Goal: Check status: Check status

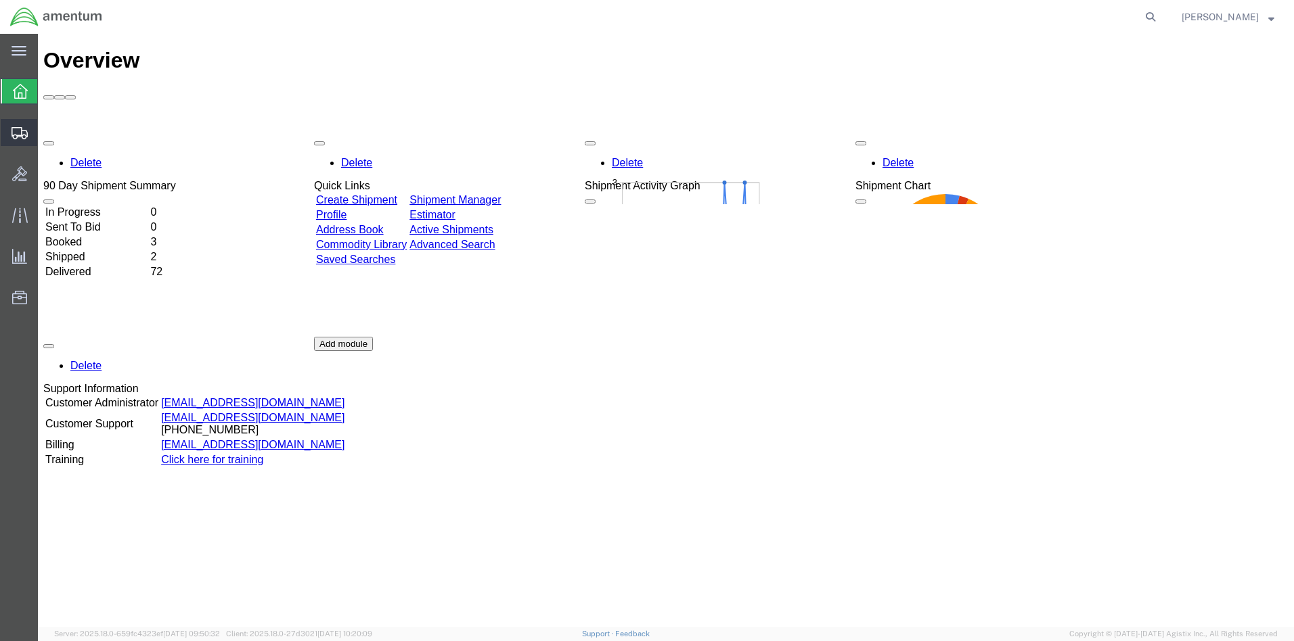
click at [0, 0] on span "Shipment Manager" at bounding box center [0, 0] width 0 height 0
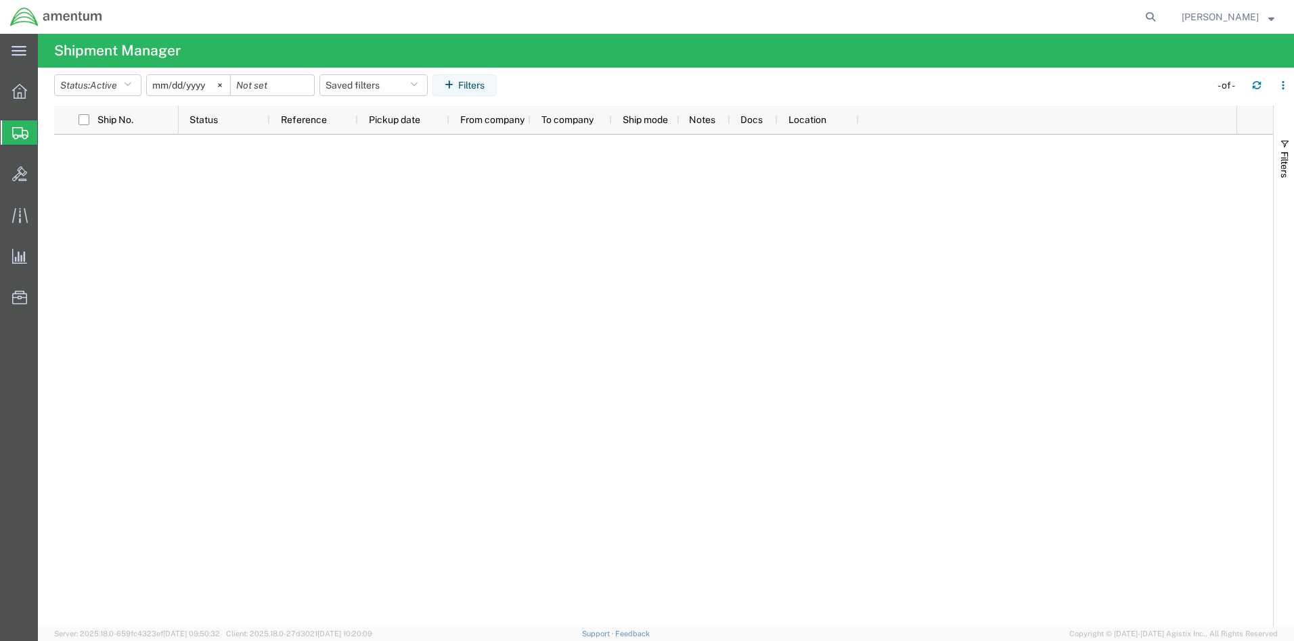
click at [203, 86] on input "[DATE]" at bounding box center [188, 85] width 83 height 20
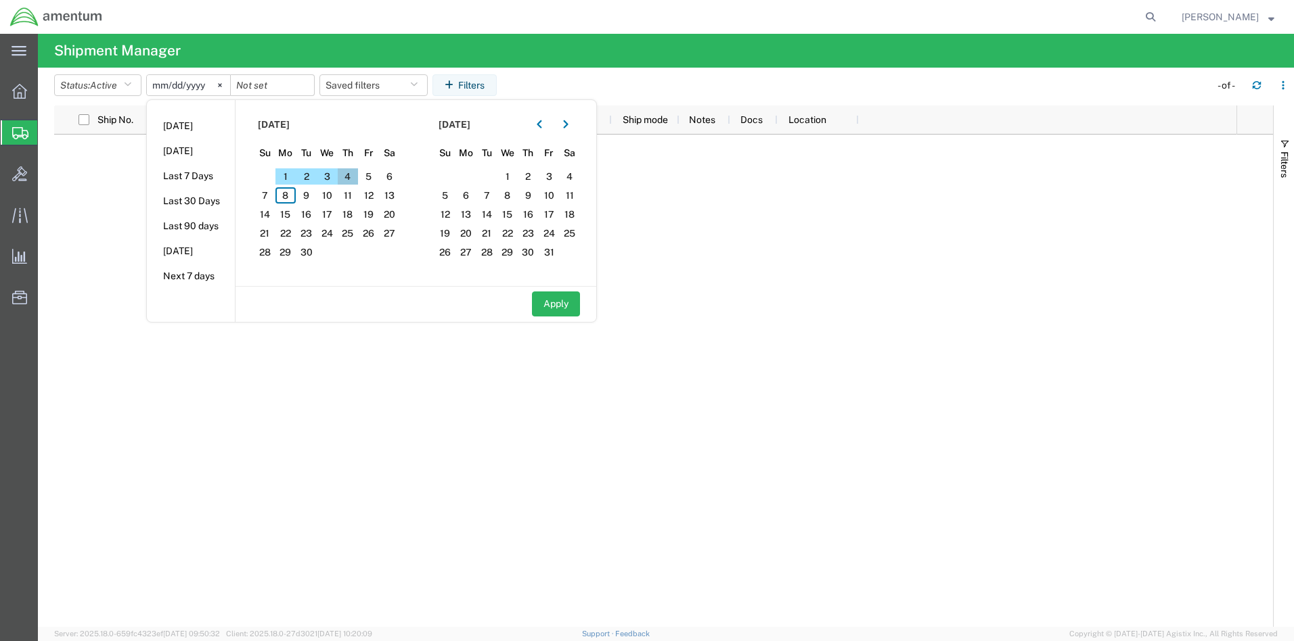
click at [350, 175] on span "4" at bounding box center [348, 176] width 21 height 16
click at [290, 87] on input "date" at bounding box center [272, 85] width 83 height 20
click at [290, 194] on span "8" at bounding box center [285, 195] width 21 height 16
click at [221, 87] on icon at bounding box center [219, 84] width 3 height 3
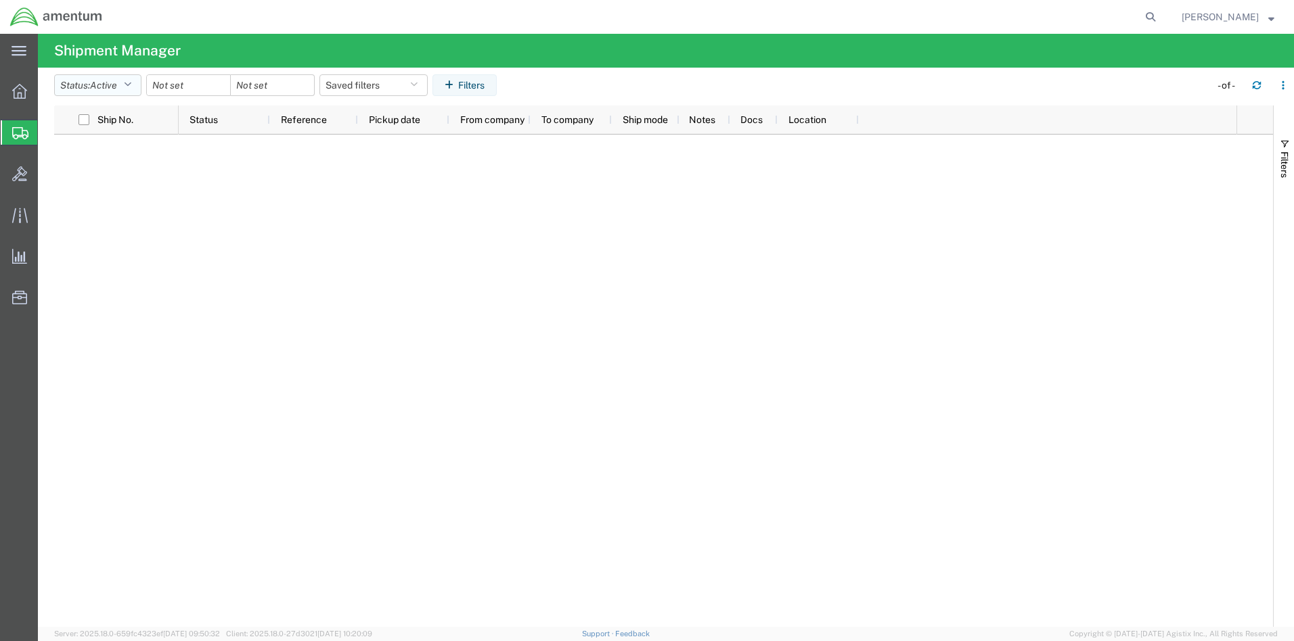
click at [131, 84] on icon "button" at bounding box center [127, 85] width 7 height 9
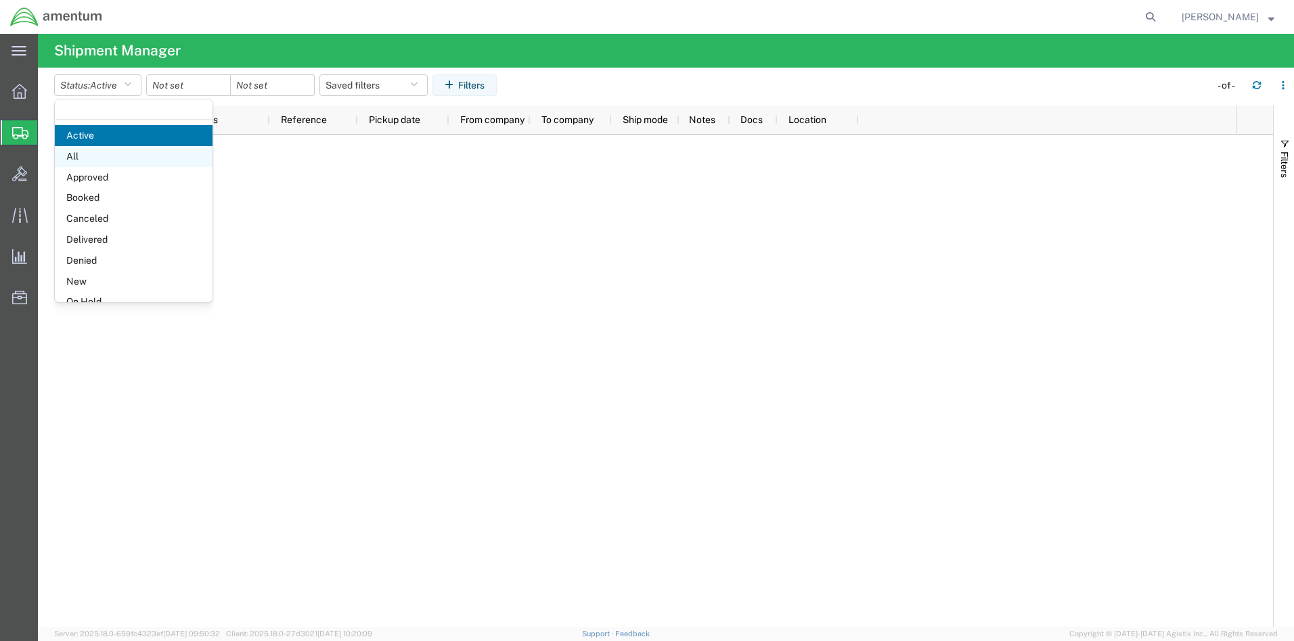
click at [108, 157] on span "All" at bounding box center [134, 156] width 158 height 21
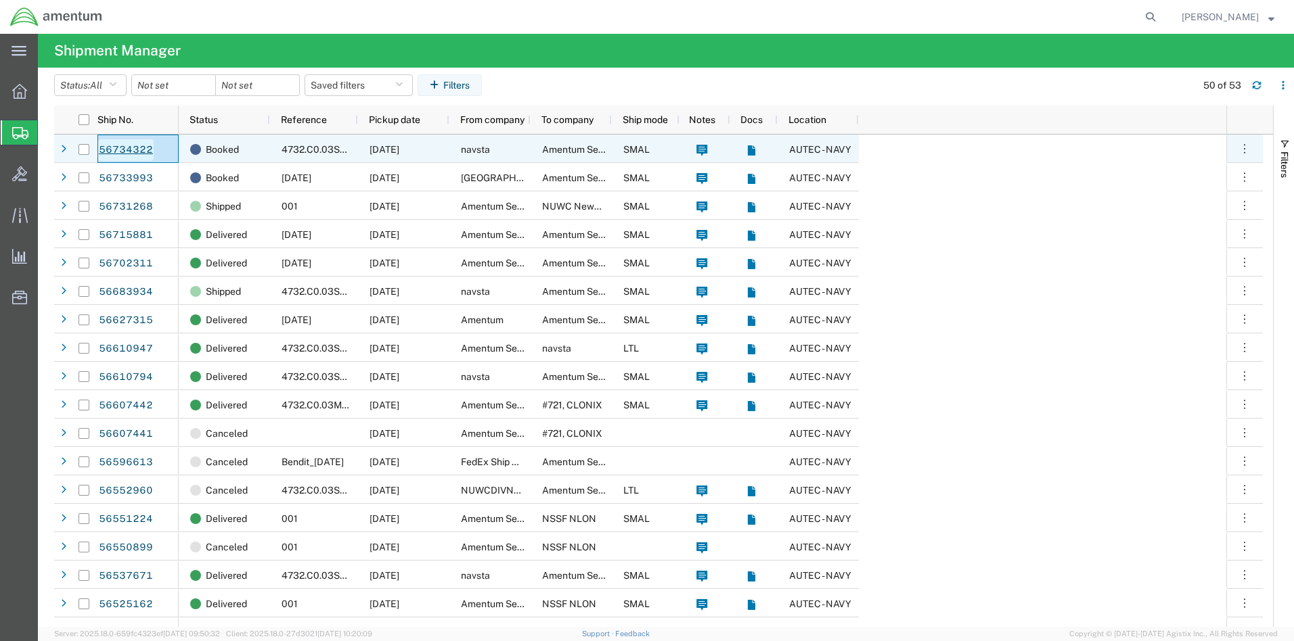
click at [117, 151] on link "56734322" at bounding box center [125, 150] width 55 height 22
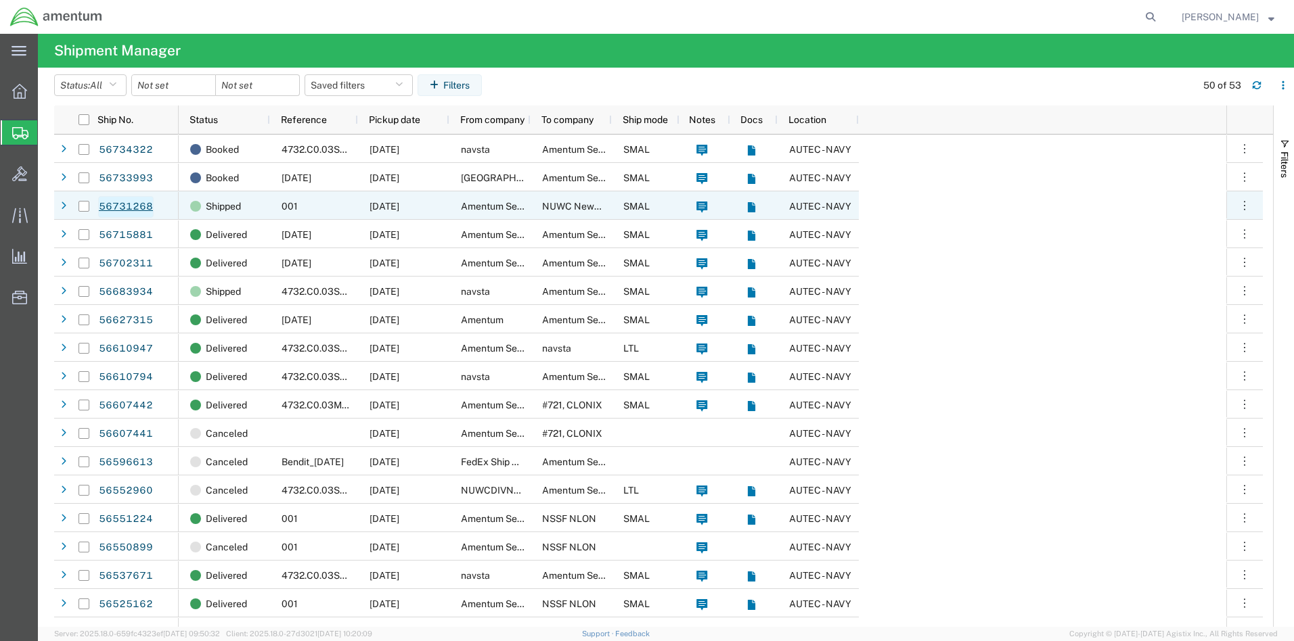
click at [138, 205] on link "56731268" at bounding box center [125, 207] width 55 height 22
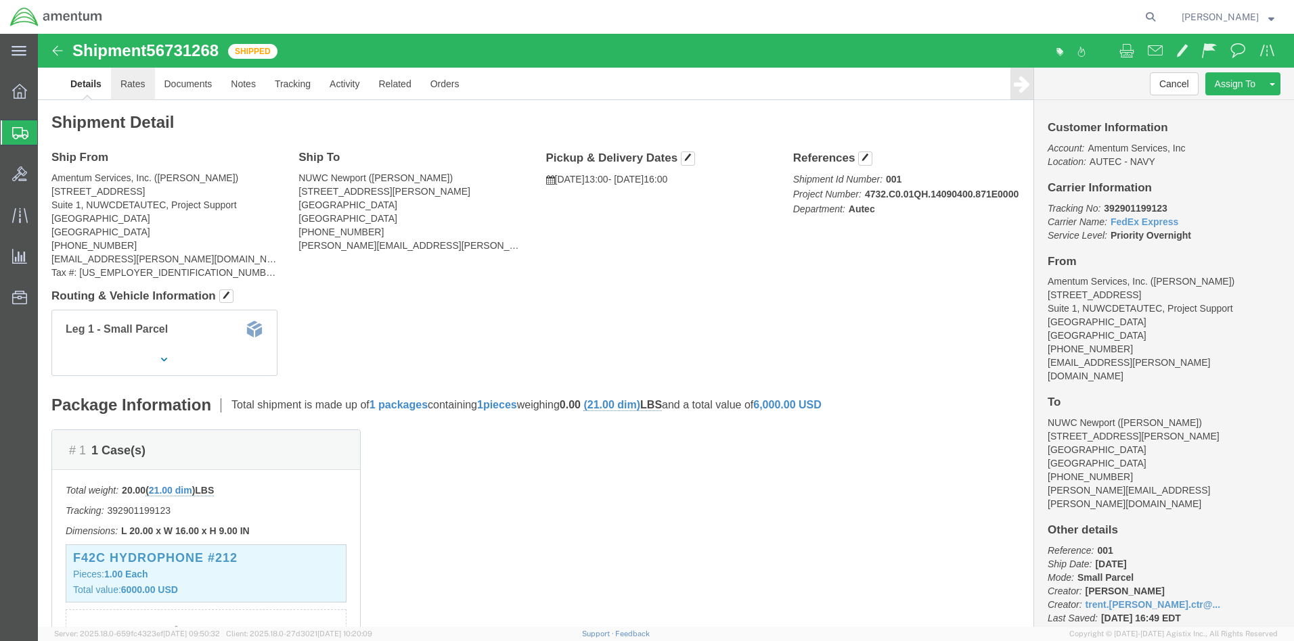
click link "Rates"
